Goal: Transaction & Acquisition: Purchase product/service

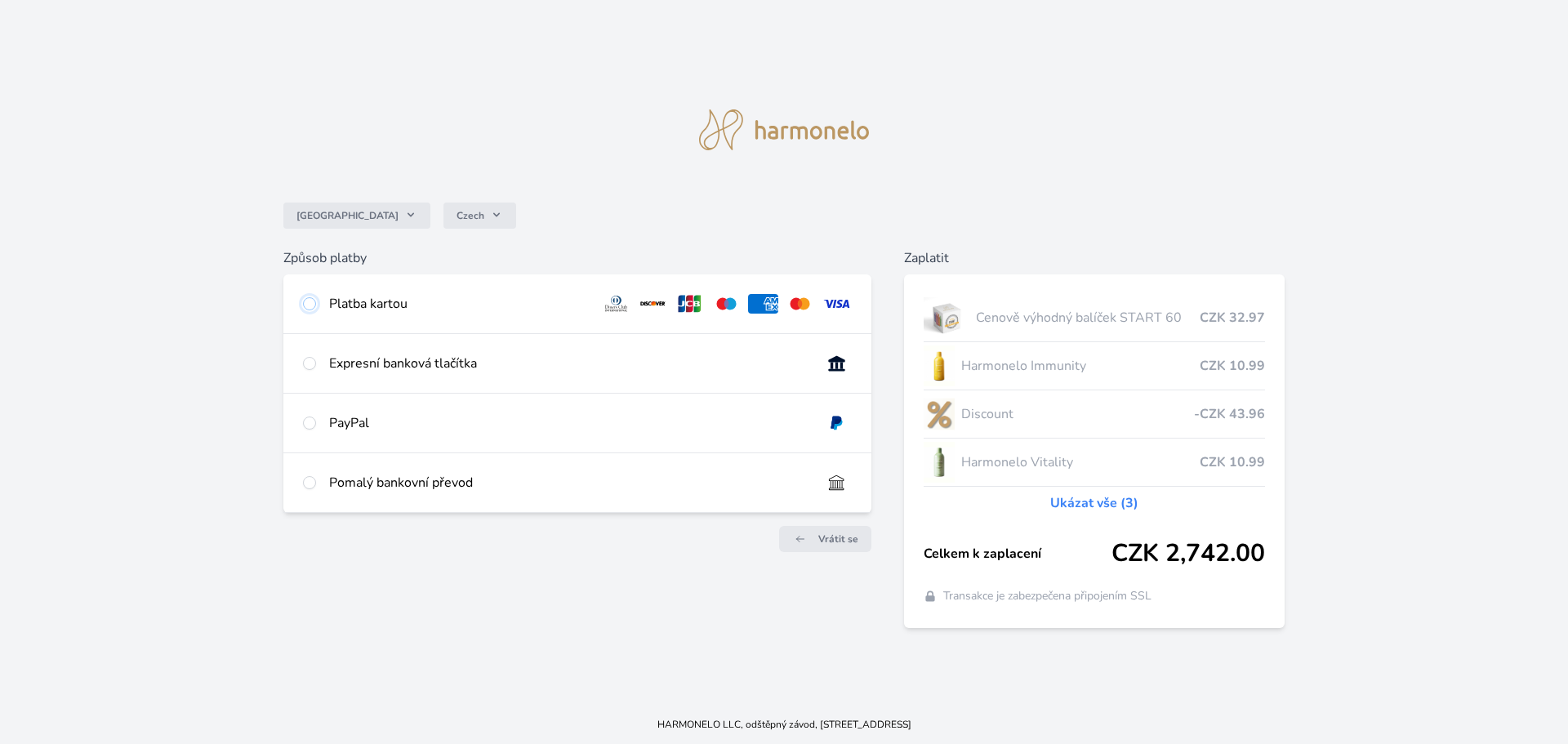
click at [308, 302] on input "radio" at bounding box center [309, 303] width 13 height 13
radio input "true"
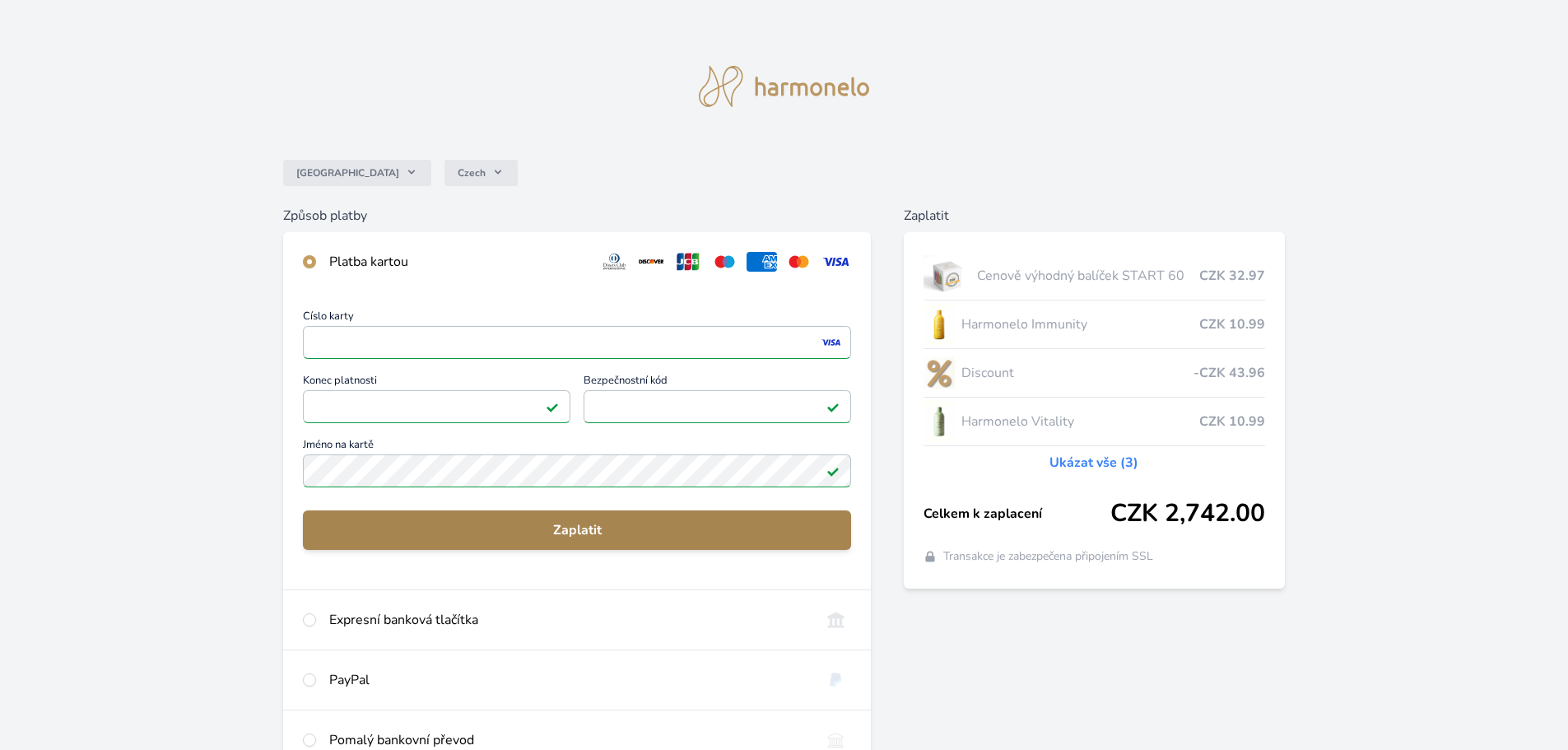
click at [678, 535] on span "Zaplatit" at bounding box center [577, 531] width 522 height 20
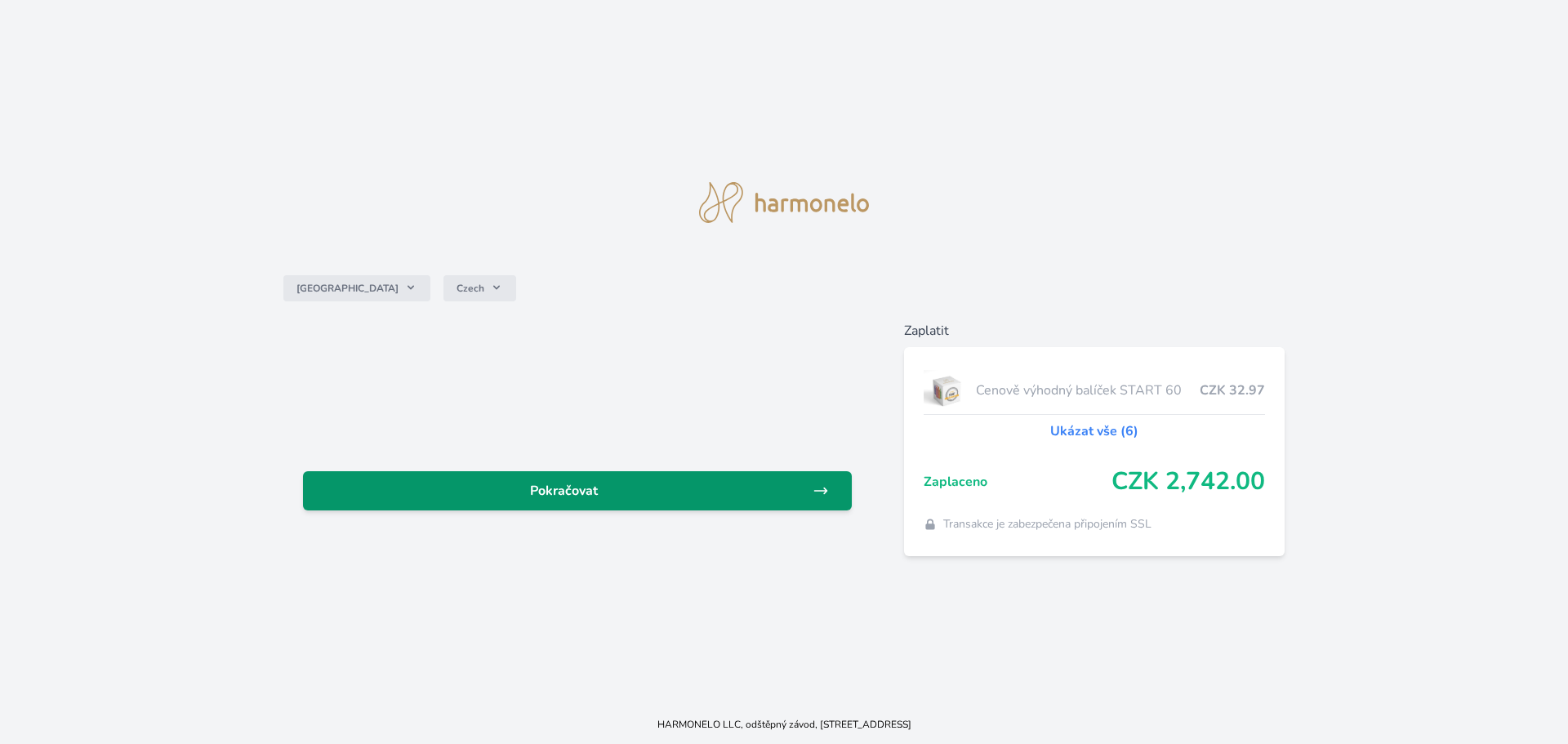
click at [467, 487] on span "Pokračovat" at bounding box center [564, 491] width 497 height 20
